Goal: Ask a question

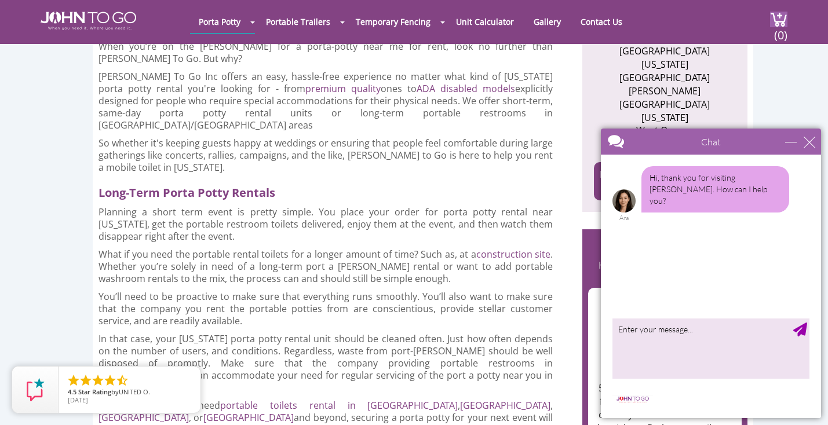
scroll to position [1359, 0]
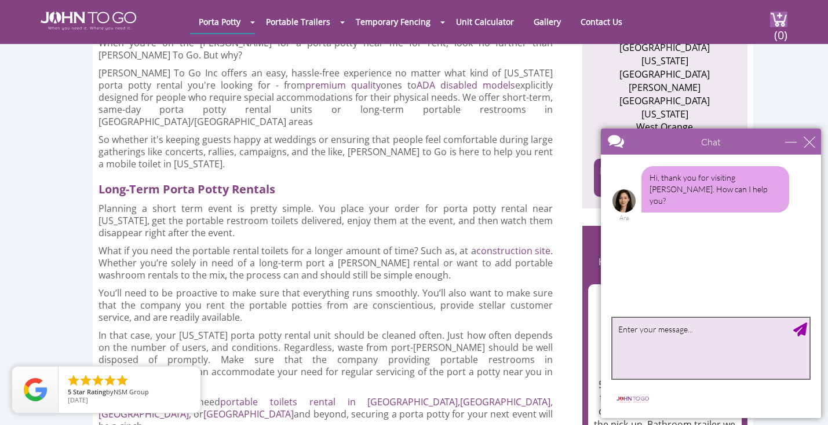
click at [692, 339] on textarea "type your message" at bounding box center [711, 348] width 197 height 61
type textarea "I am looking for a quote for a portable potty for [DATE] for a backyard party i…"
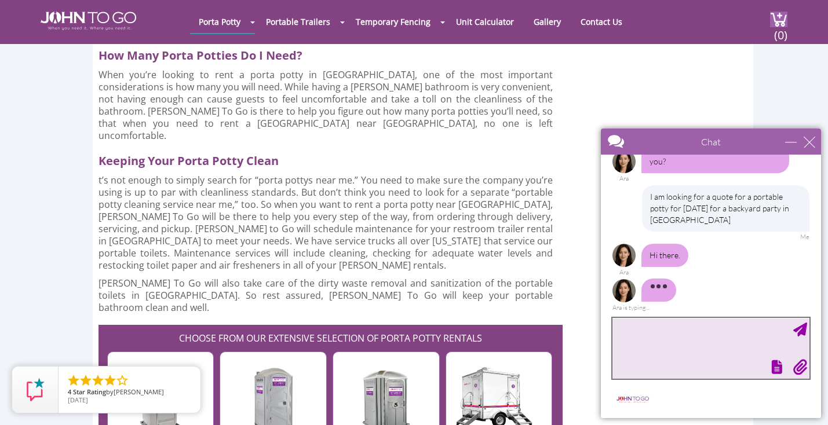
scroll to position [2928, 0]
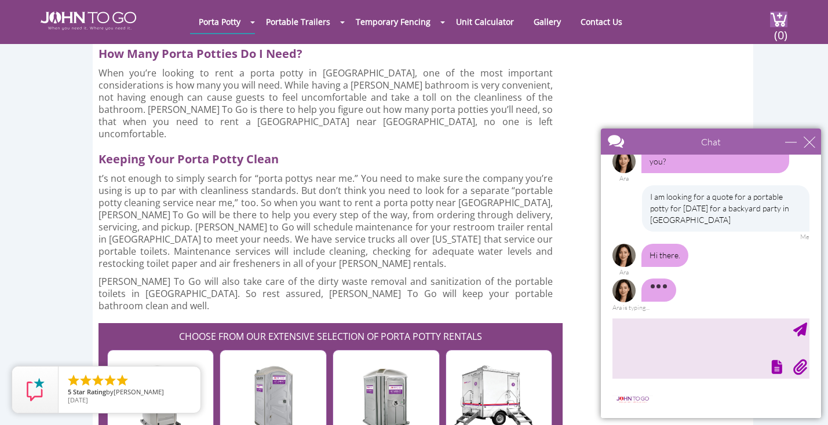
click at [479, 344] on img at bounding box center [499, 387] width 106 height 86
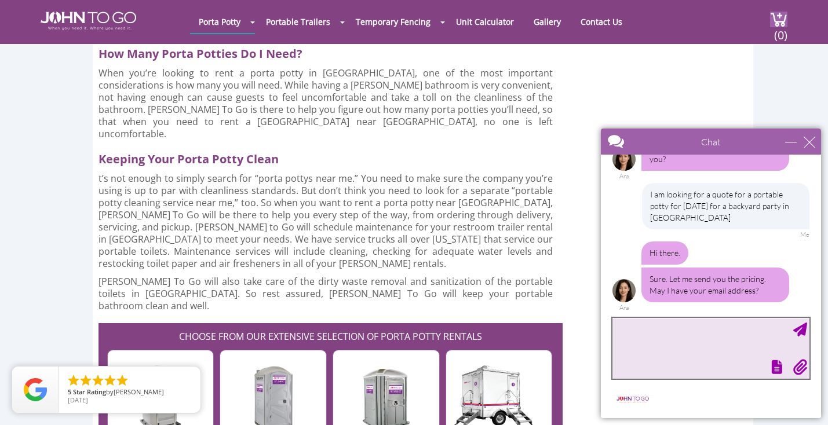
click at [646, 341] on textarea "type your message" at bounding box center [711, 348] width 197 height 61
type textarea "[PERSON_NAME][EMAIL_ADDRESS][PERSON_NAME][DOMAIN_NAME]"
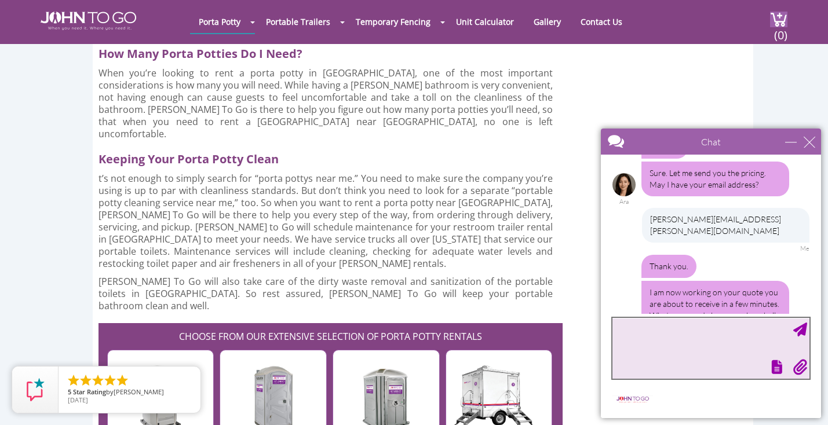
scroll to position [173, 0]
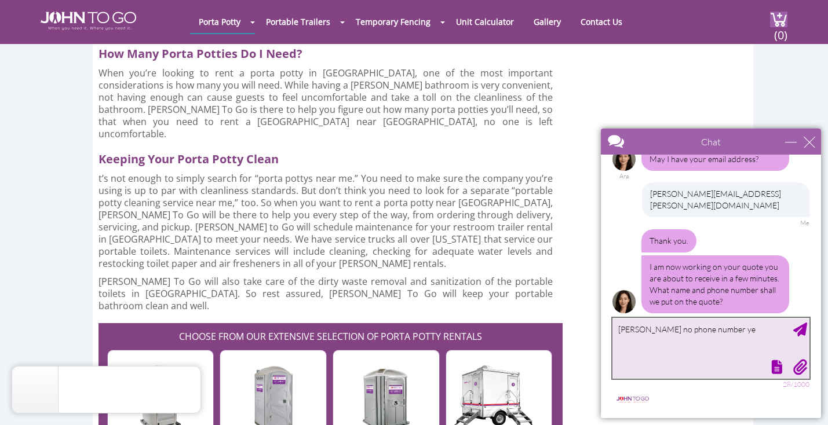
type textarea "[PERSON_NAME] no phone number yet"
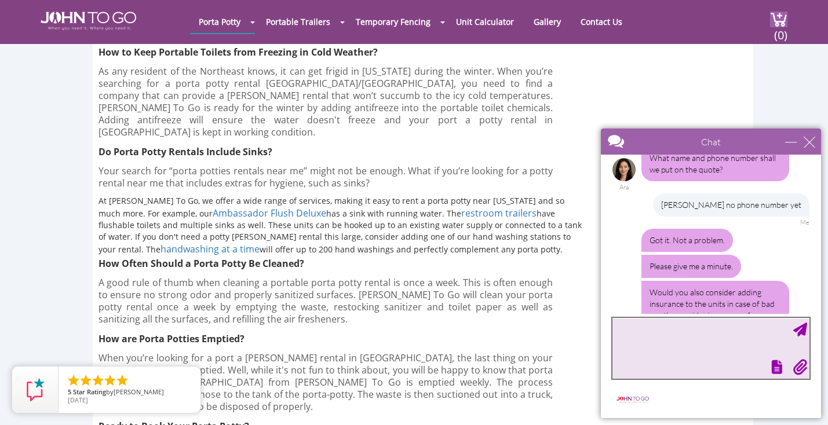
scroll to position [331, 0]
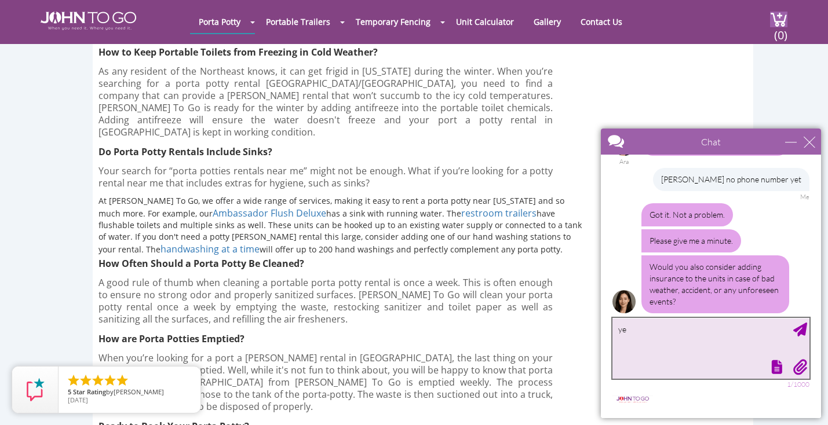
type textarea "yes"
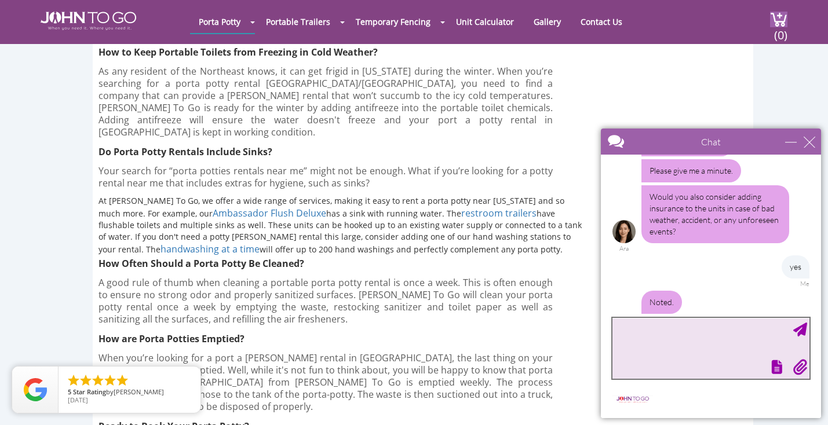
scroll to position [485, 0]
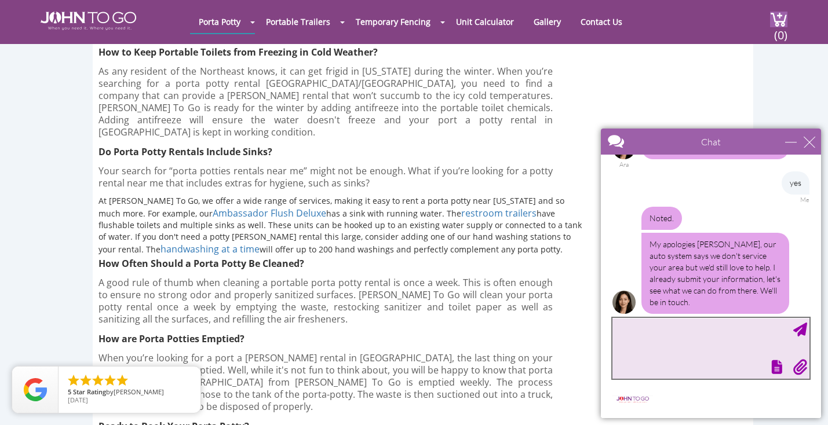
click at [659, 345] on textarea "type your message" at bounding box center [711, 348] width 197 height 61
type textarea "Thanks"
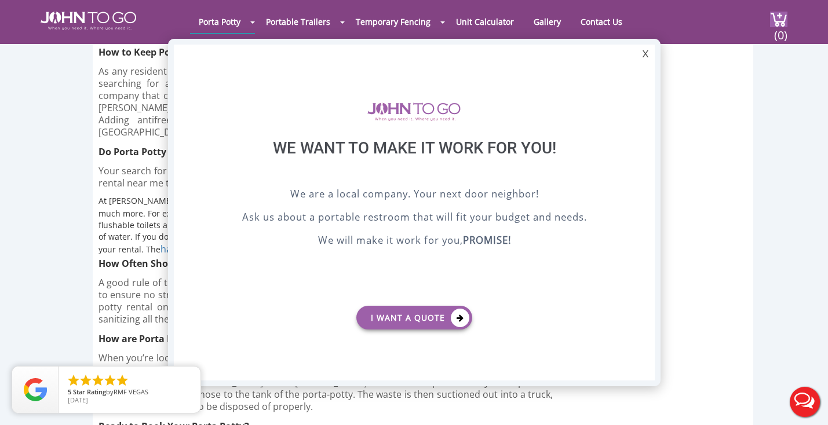
scroll to position [0, 0]
click at [648, 49] on div "X" at bounding box center [645, 55] width 18 height 20
